Goal: Task Accomplishment & Management: Use online tool/utility

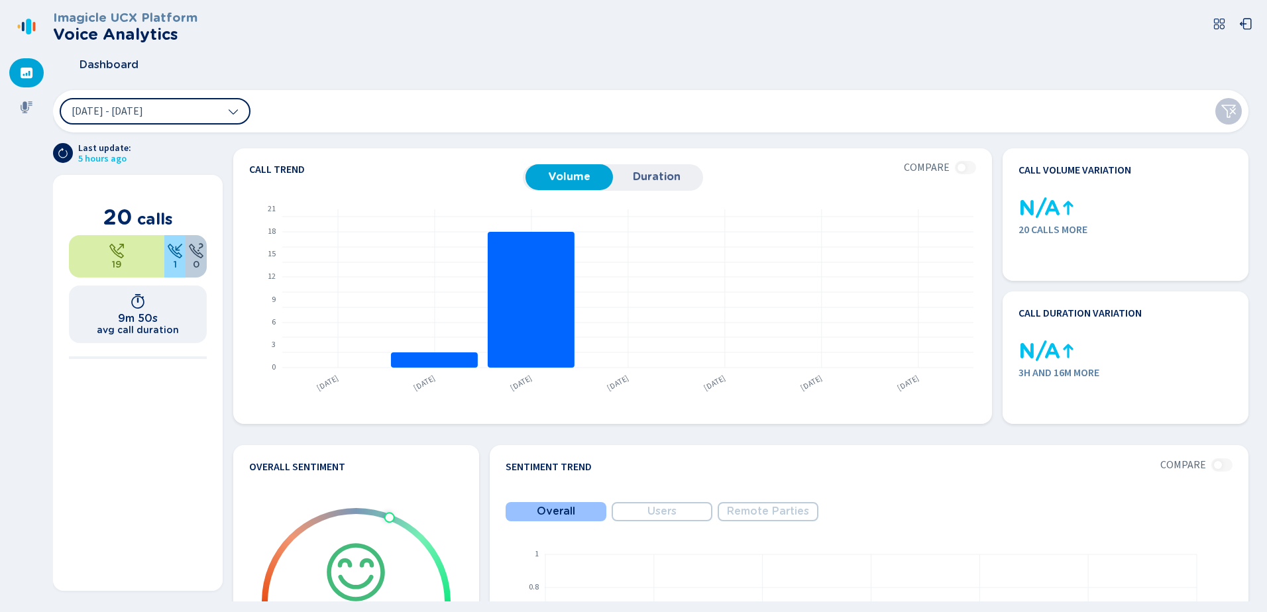
scroll to position [133, 0]
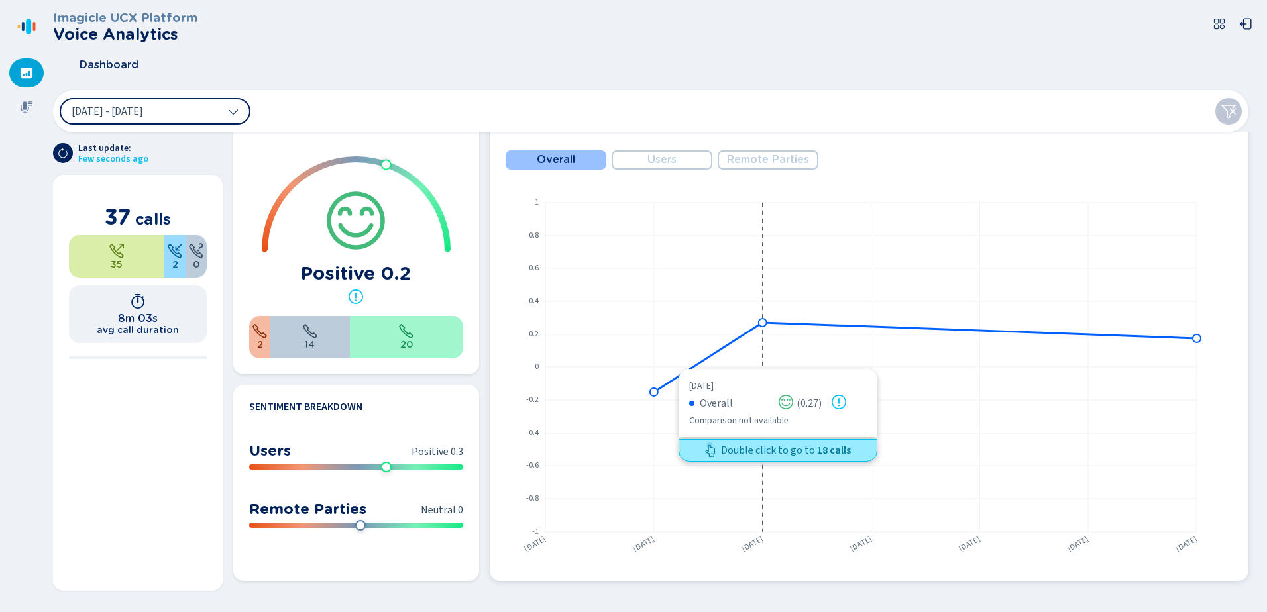
scroll to position [87, 0]
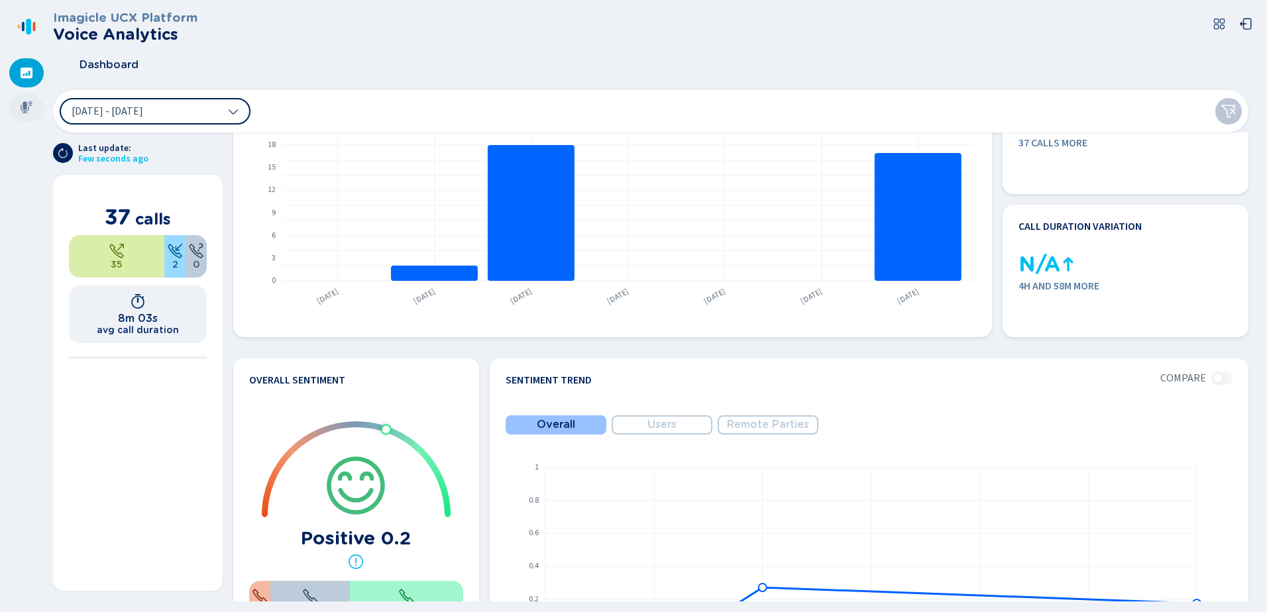
click at [22, 108] on icon at bounding box center [26, 107] width 13 height 13
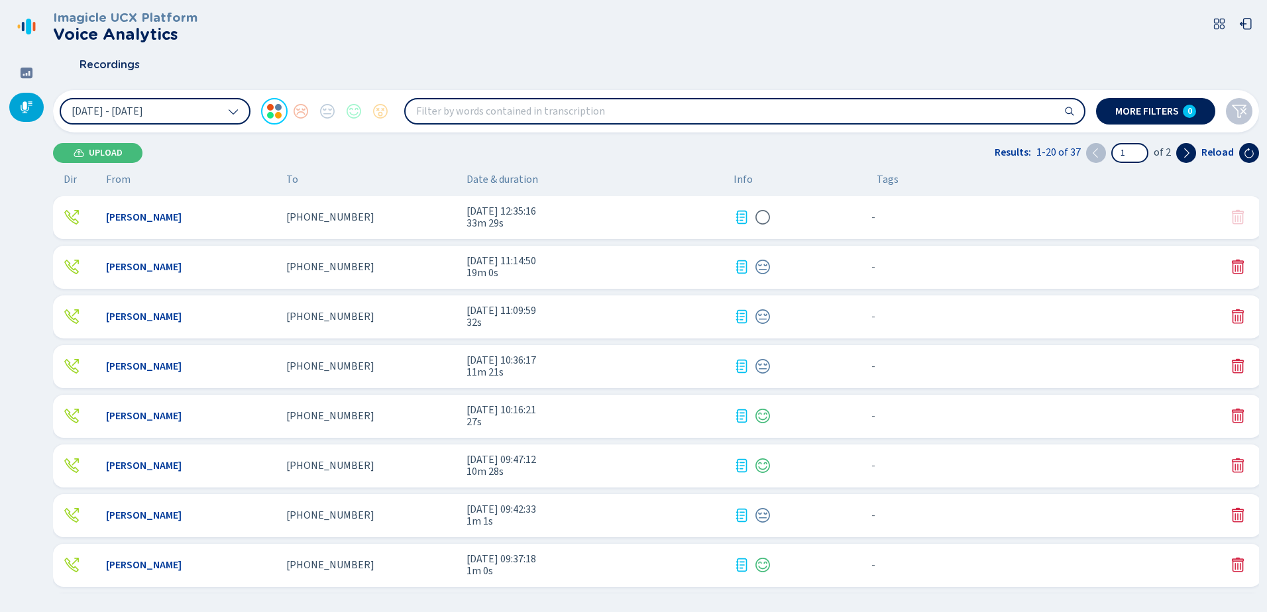
click at [952, 207] on div "Kelly Huerta +14132814031 30 Sep 2025 - 12:35:16 33m 29s - {{hiddenTagsCount}} …" at bounding box center [657, 217] width 1208 height 43
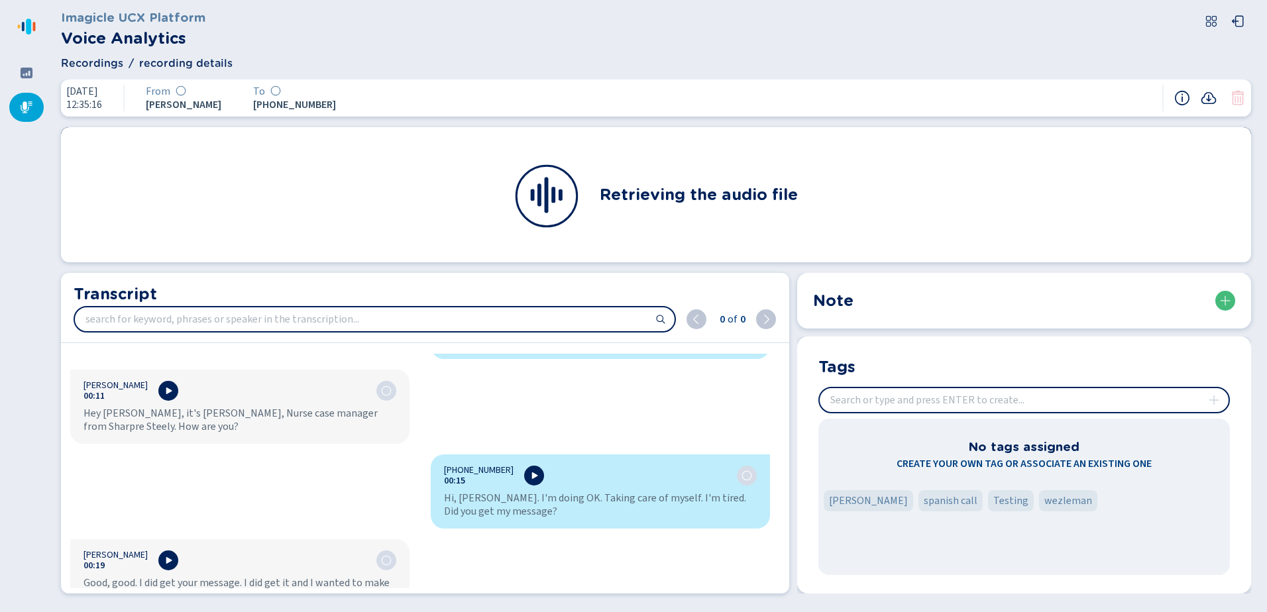
scroll to position [331, 0]
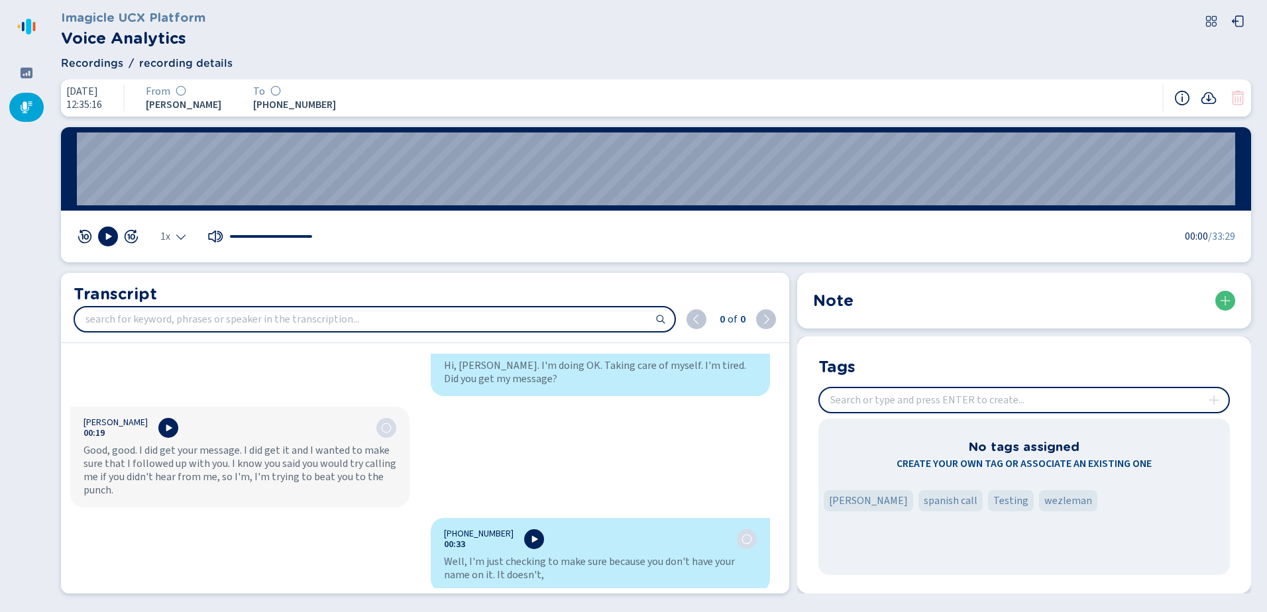
click at [947, 398] on input "insert" at bounding box center [1024, 400] width 409 height 24
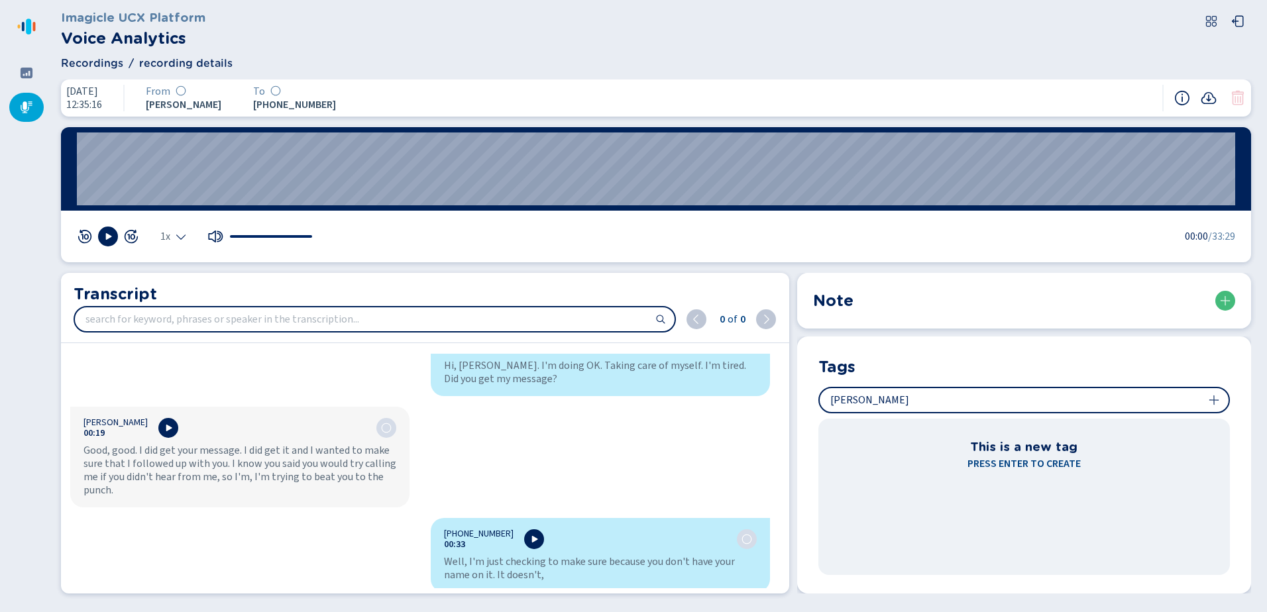
type input "[PERSON_NAME]"
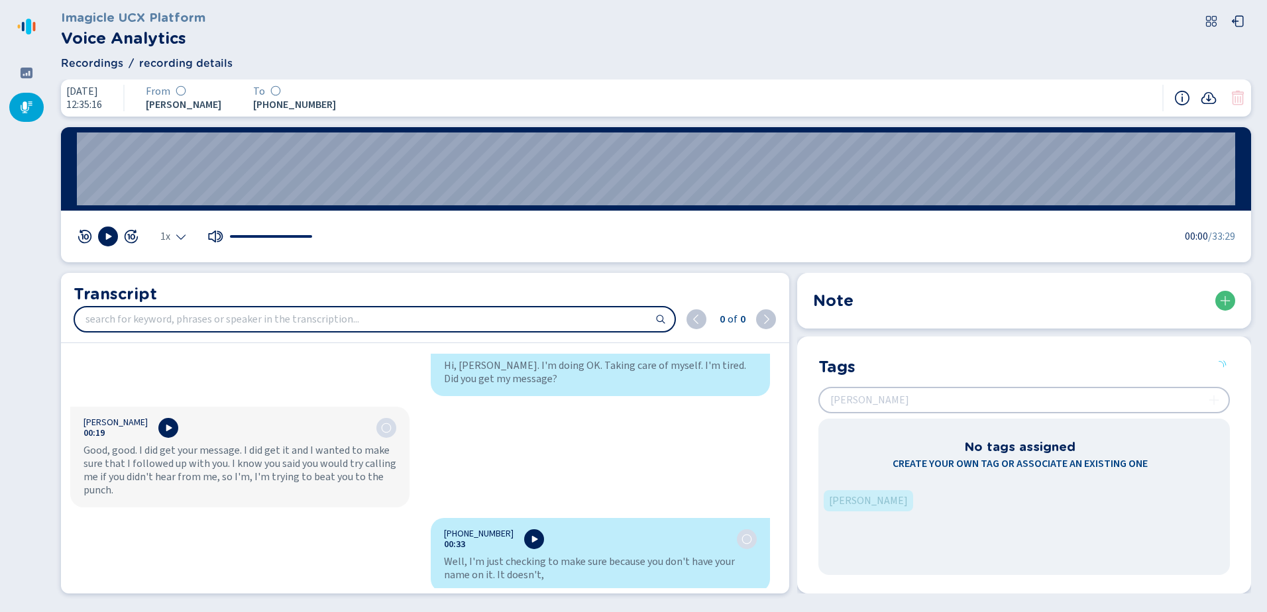
click at [25, 100] on div at bounding box center [26, 107] width 34 height 29
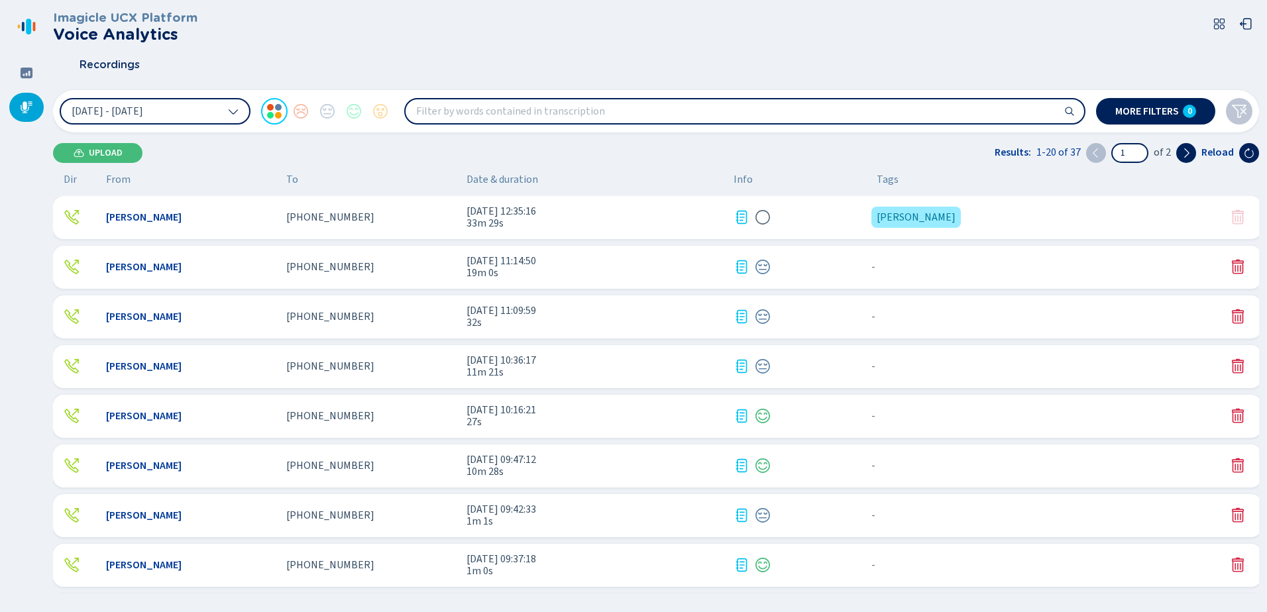
click at [513, 265] on span "[DATE] 11:14:50" at bounding box center [594, 261] width 256 height 12
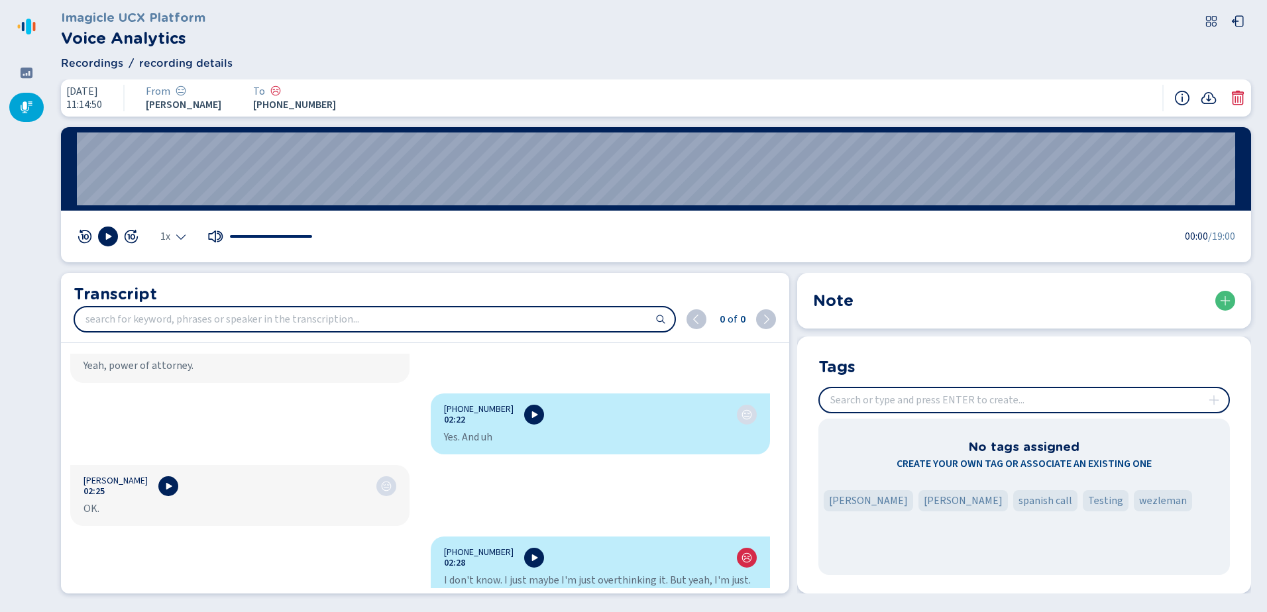
scroll to position [1656, 0]
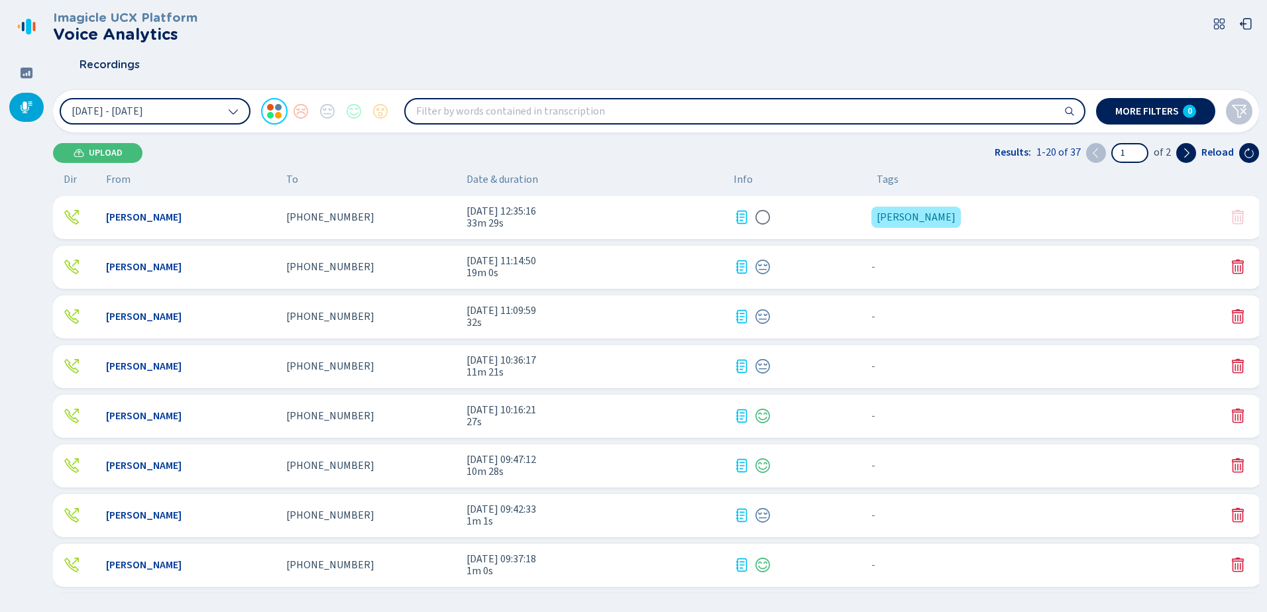
click at [406, 274] on div "[PERSON_NAME] [PHONE_NUMBER] [DATE] 11:14:50 19m 0s - {{hiddenTagsCount}} more" at bounding box center [657, 267] width 1208 height 43
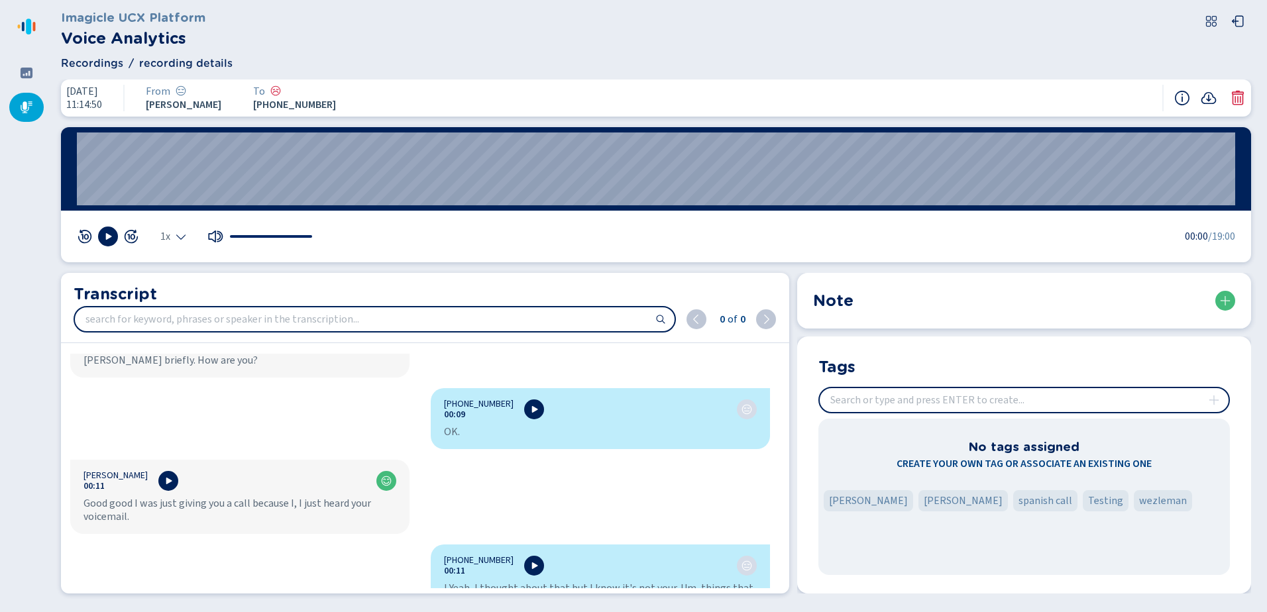
scroll to position [331, 0]
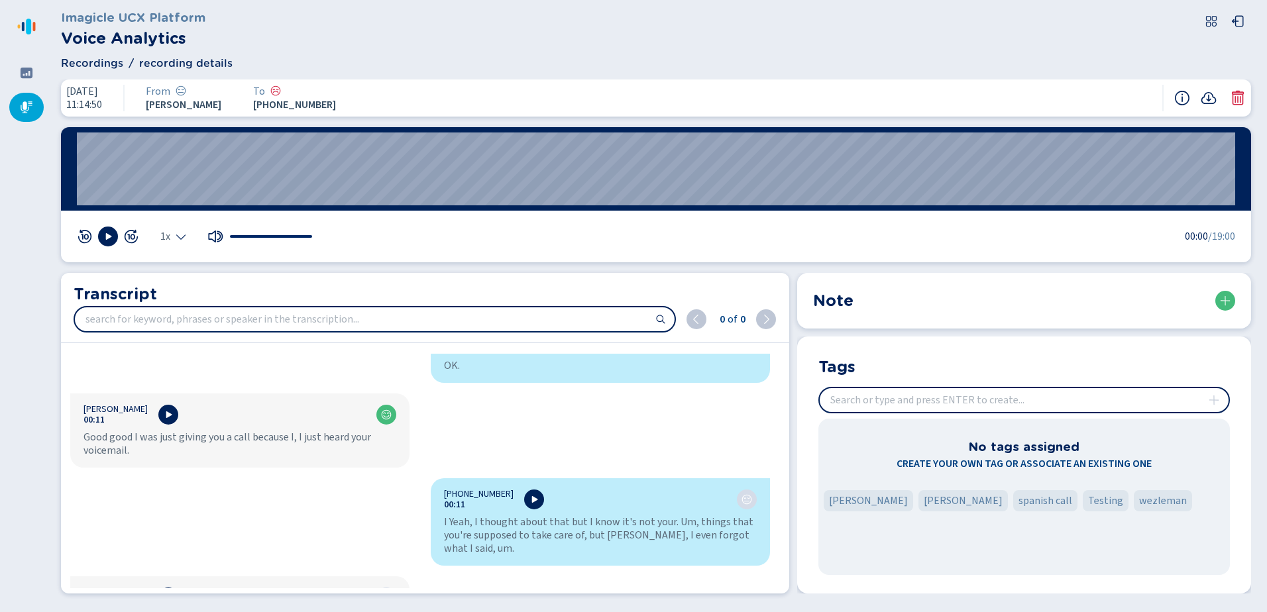
click at [937, 395] on input "insert" at bounding box center [1024, 400] width 409 height 24
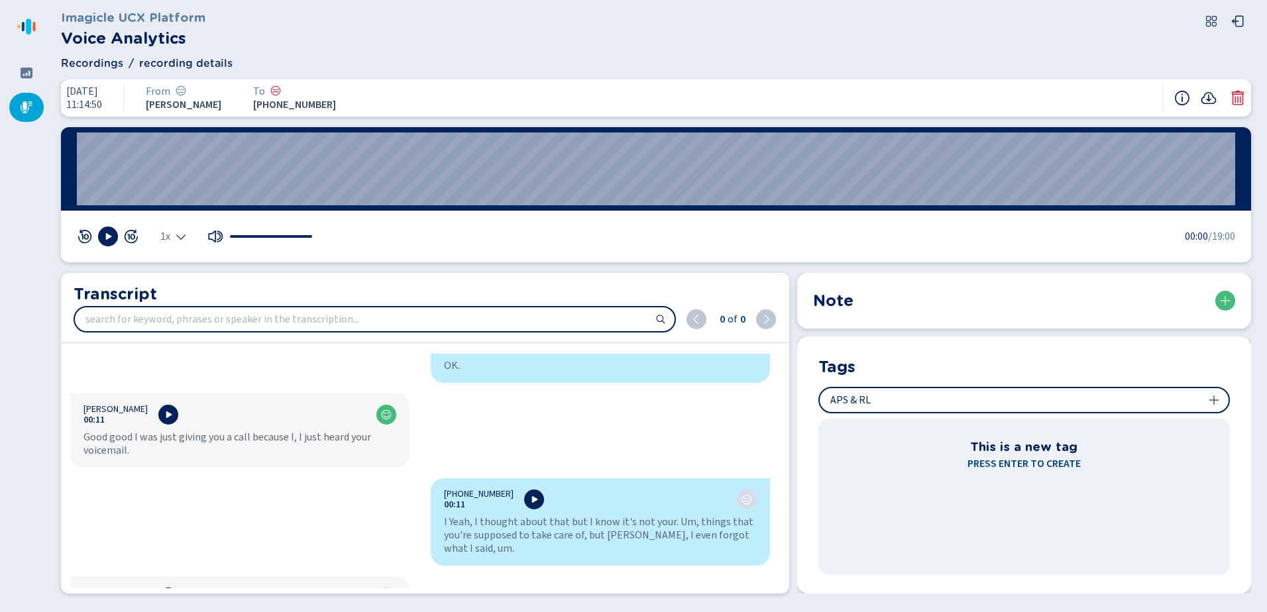
type input "APS & RL"
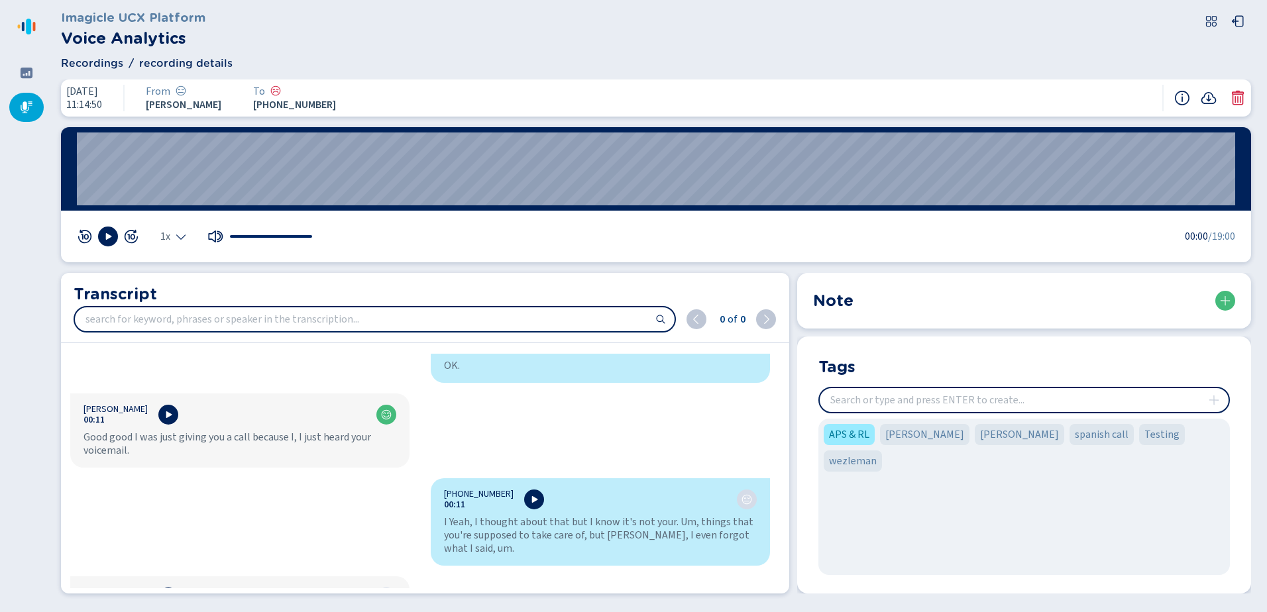
click at [27, 107] on icon at bounding box center [26, 107] width 13 height 13
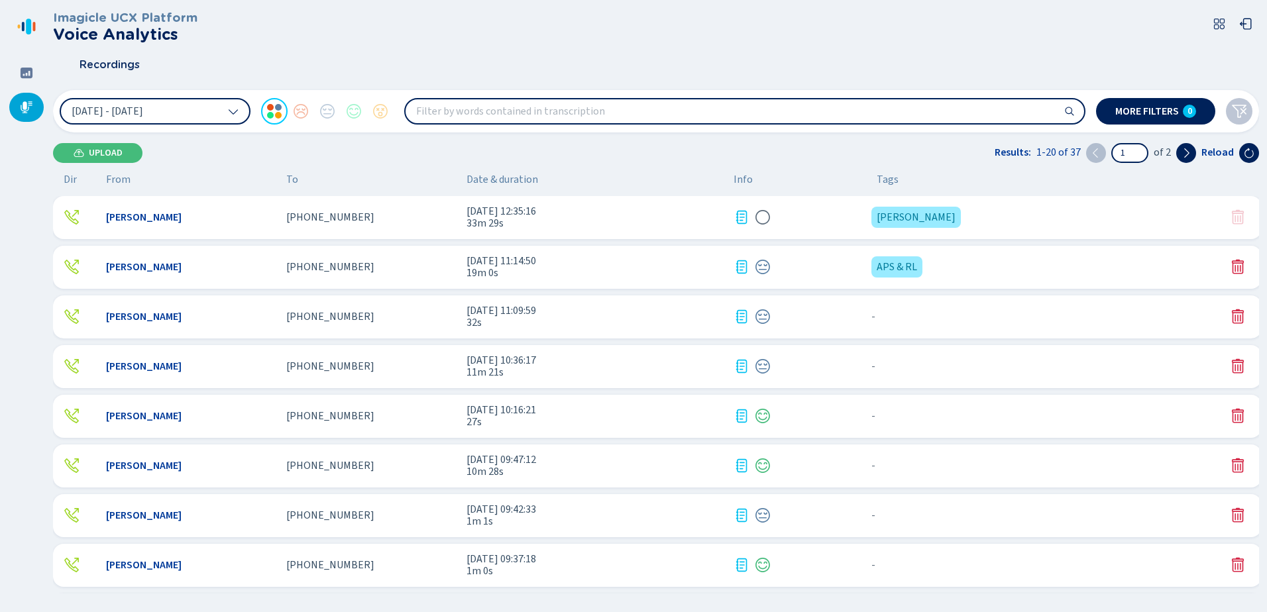
click at [527, 317] on span "32s" at bounding box center [594, 323] width 256 height 12
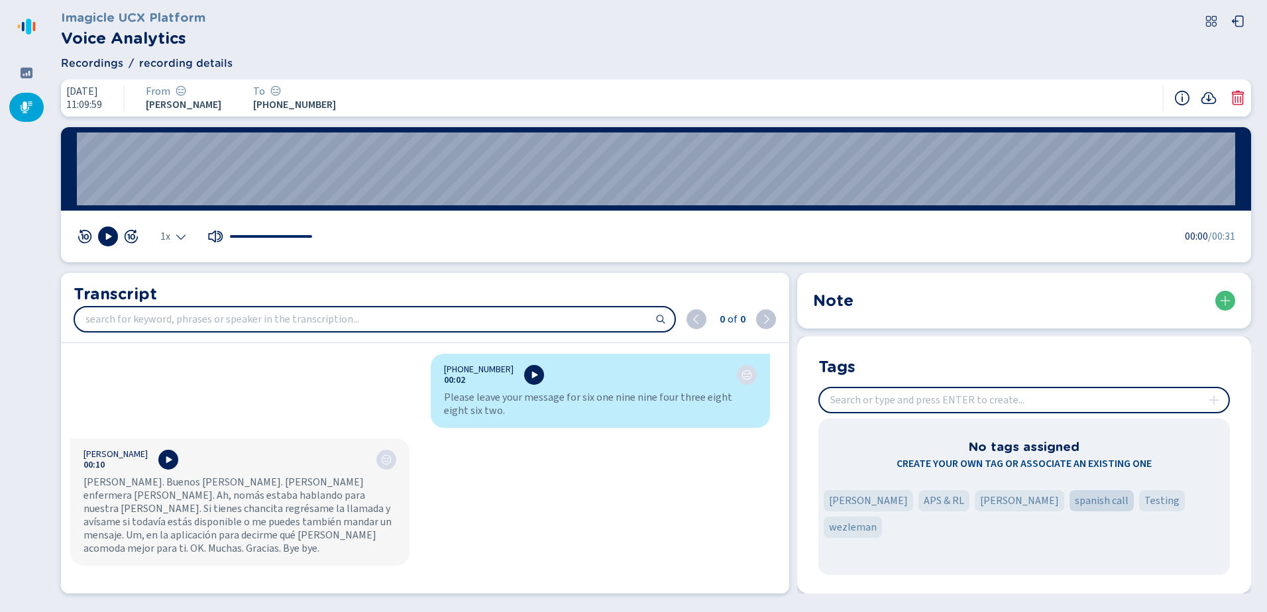
drag, startPoint x: 1019, startPoint y: 503, endPoint x: 996, endPoint y: 499, distance: 23.5
click at [1075, 499] on span "spanish call" at bounding box center [1102, 501] width 54 height 16
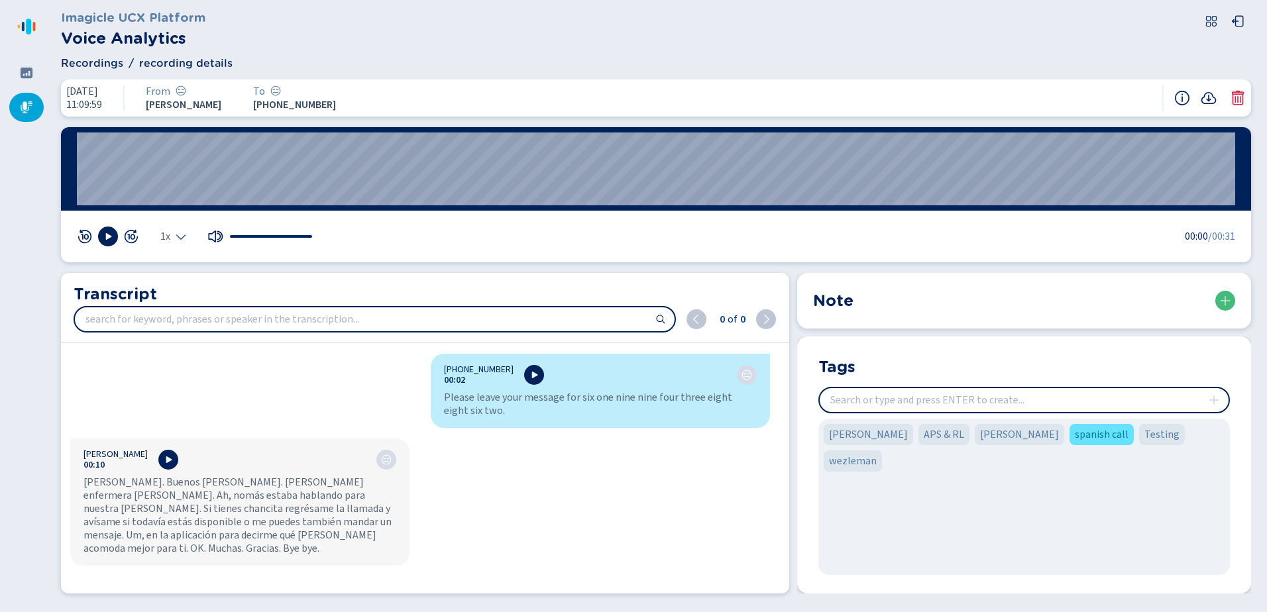
click at [1075, 431] on span "spanish call" at bounding box center [1102, 435] width 54 height 16
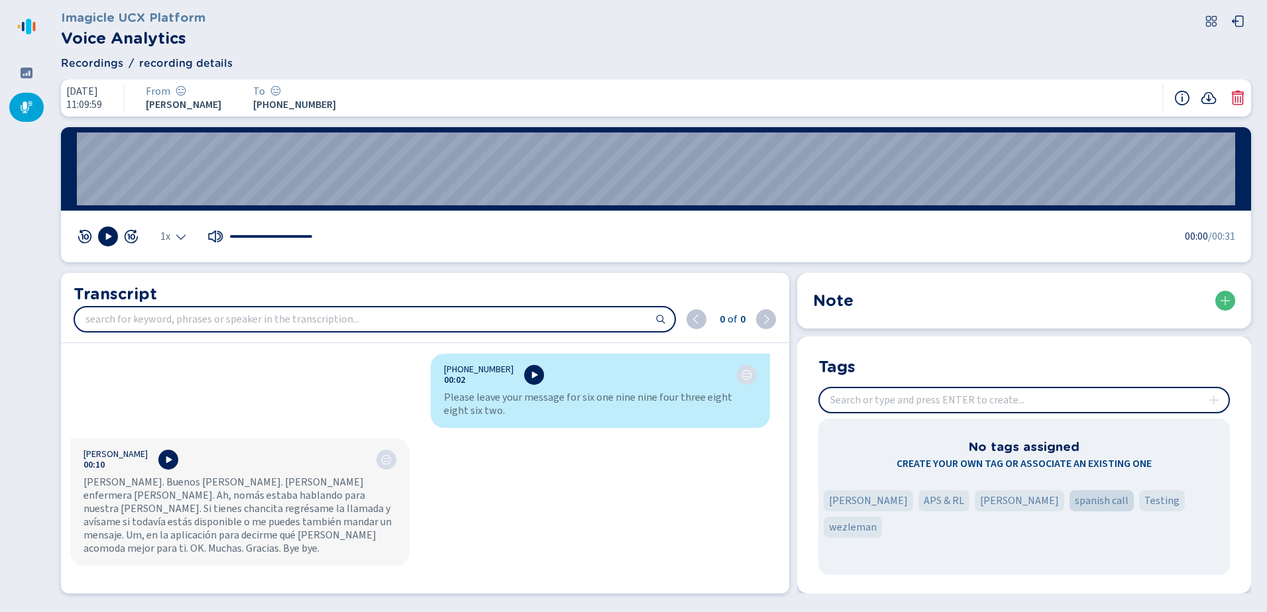
click at [1075, 497] on span "spanish call" at bounding box center [1102, 501] width 54 height 16
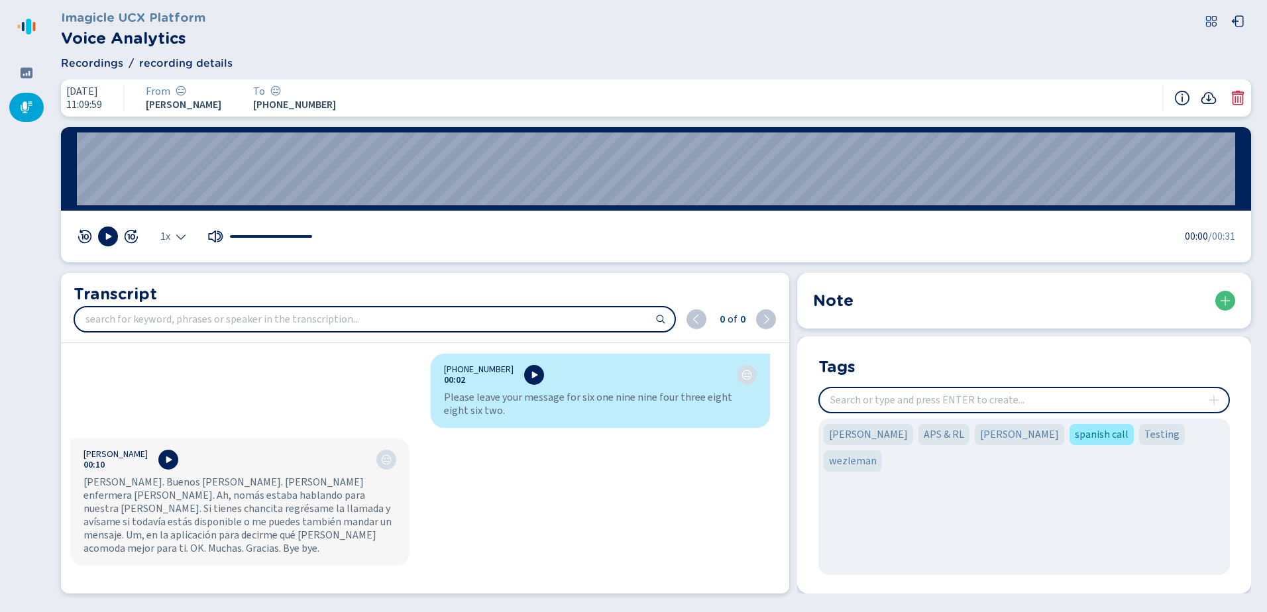
click at [30, 109] on icon at bounding box center [26, 107] width 13 height 13
